Goal: Task Accomplishment & Management: Manage account settings

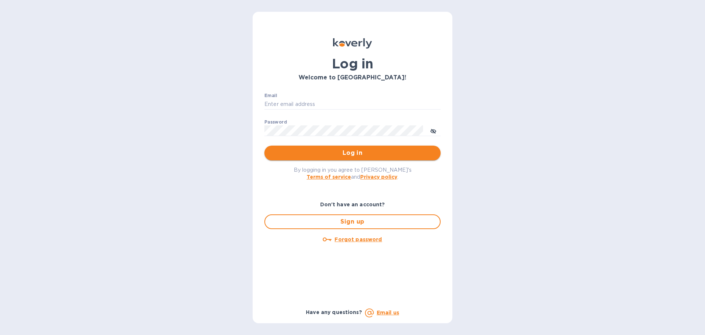
type input "[EMAIL_ADDRESS][DOMAIN_NAME]"
click at [314, 158] on button "Log in" at bounding box center [353, 152] width 176 height 15
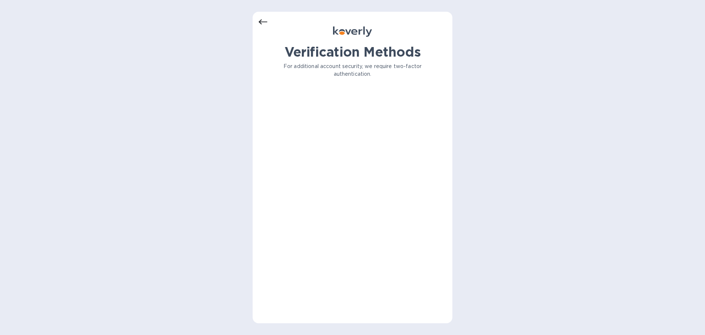
click at [267, 24] on icon at bounding box center [263, 22] width 9 height 9
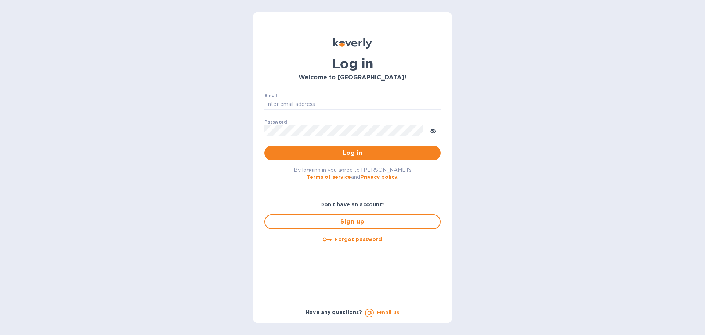
type input "[EMAIL_ADDRESS][DOMAIN_NAME]"
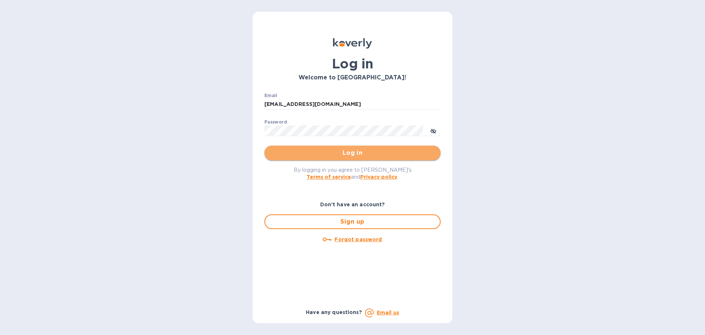
click at [331, 159] on button "Log in" at bounding box center [353, 152] width 176 height 15
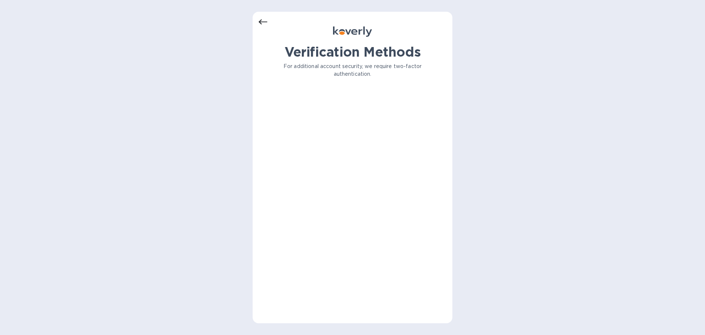
click at [285, 81] on div "Verification Methods For additional account security, we require two-factor aut…" at bounding box center [353, 67] width 188 height 46
click at [265, 22] on icon at bounding box center [263, 21] width 9 height 5
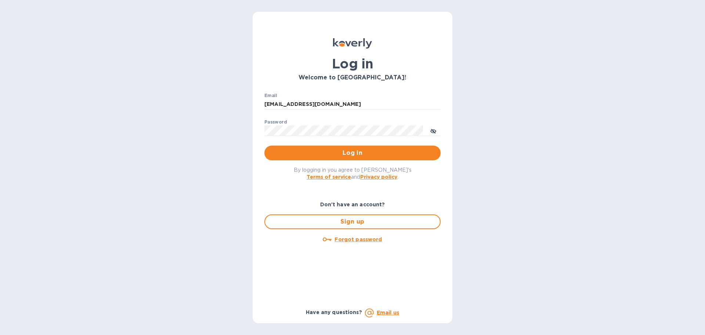
click at [319, 162] on div "By logging in you agree to [PERSON_NAME]'s Terms of service and Privacy policy ." at bounding box center [353, 173] width 188 height 26
click at [319, 161] on div "By logging in you agree to [PERSON_NAME]'s Terms of service and Privacy policy ." at bounding box center [353, 173] width 188 height 26
drag, startPoint x: 273, startPoint y: 150, endPoint x: 259, endPoint y: 140, distance: 18.2
click at [273, 151] on span "Log in" at bounding box center [352, 152] width 165 height 9
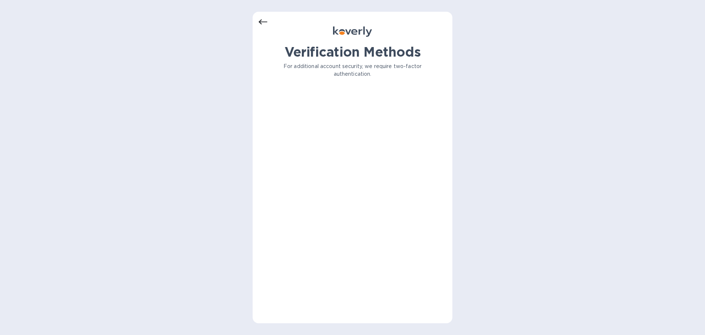
drag, startPoint x: 234, startPoint y: 63, endPoint x: 228, endPoint y: 22, distance: 41.2
click at [234, 61] on div "Verification Methods For additional account security, we require two-factor aut…" at bounding box center [352, 167] width 705 height 335
